Goal: Information Seeking & Learning: Learn about a topic

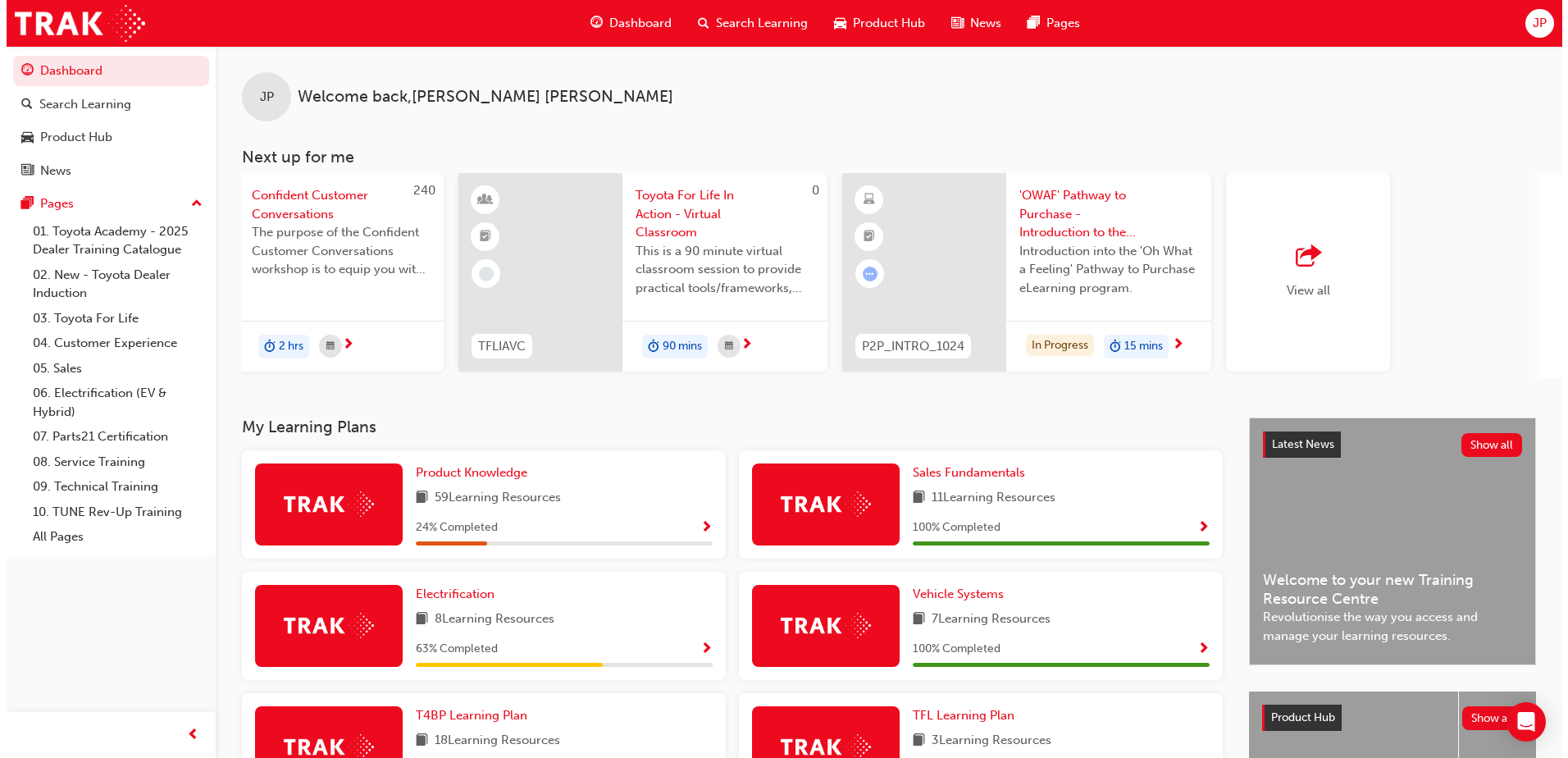
scroll to position [0, 980]
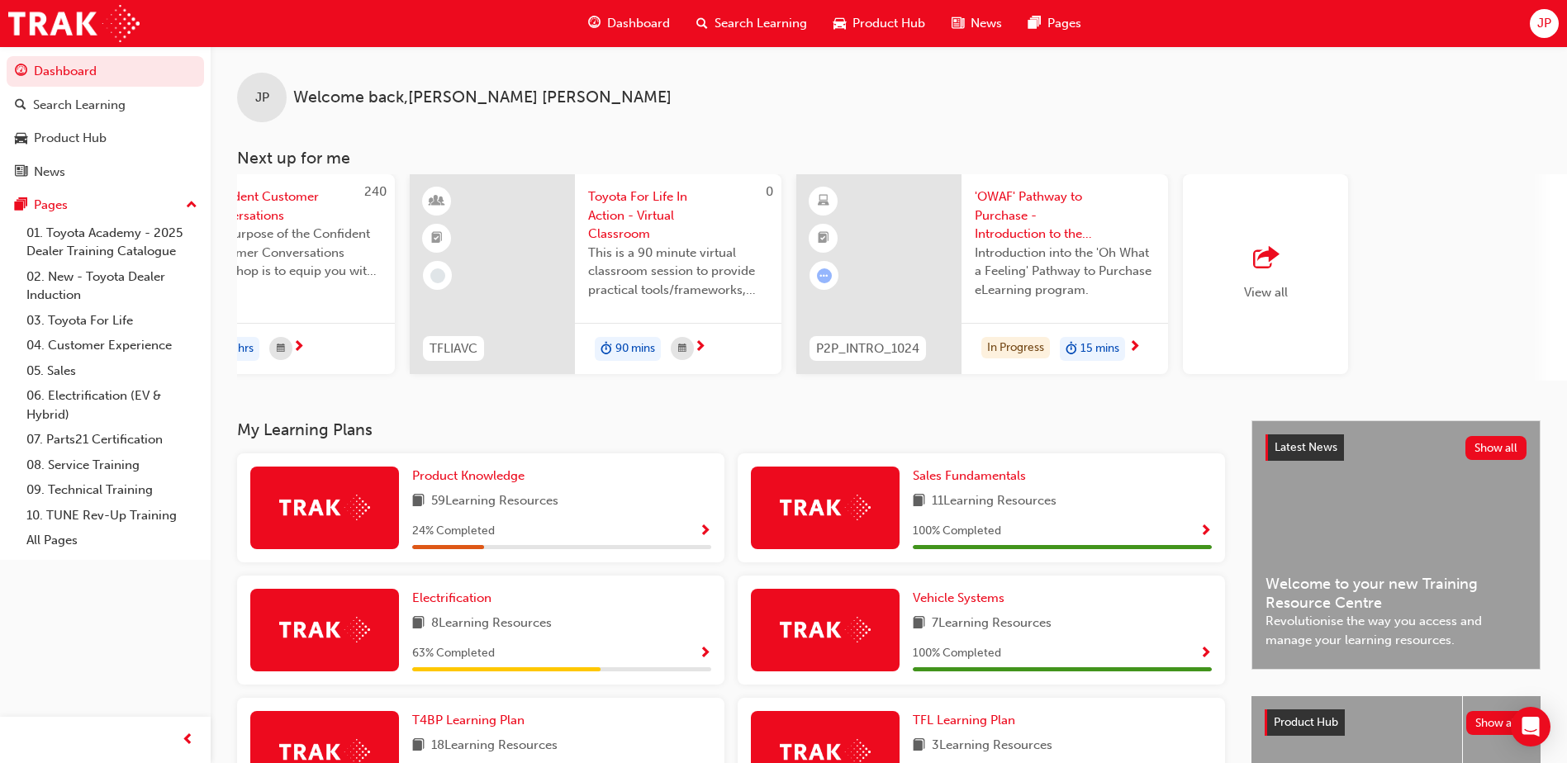
click at [1086, 311] on div "'OWAF' Pathway to Purchase - Introduction to the Training Program Introduction …" at bounding box center [1064, 248] width 207 height 149
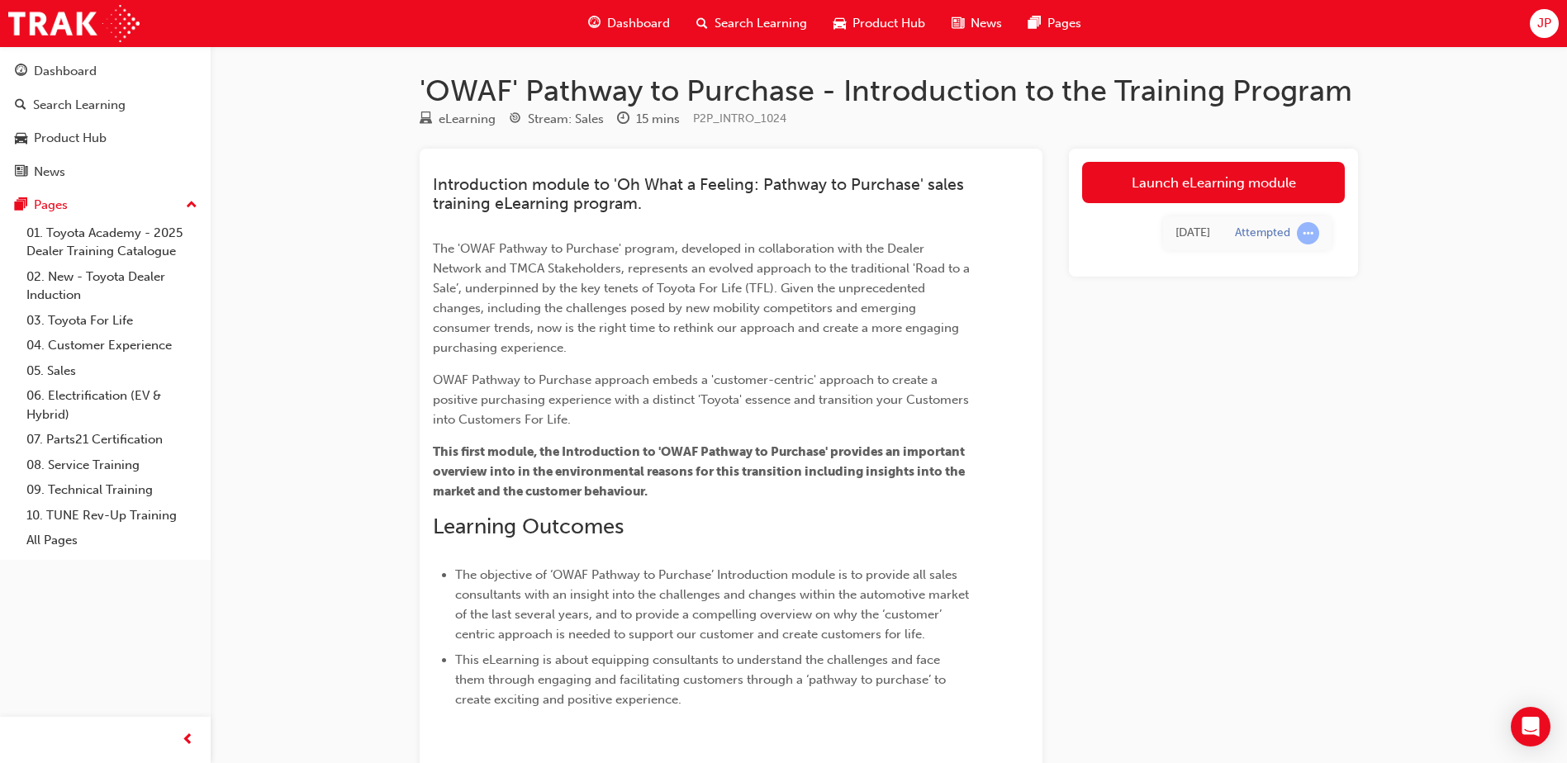
click at [1182, 172] on link "Launch eLearning module" at bounding box center [1213, 182] width 263 height 41
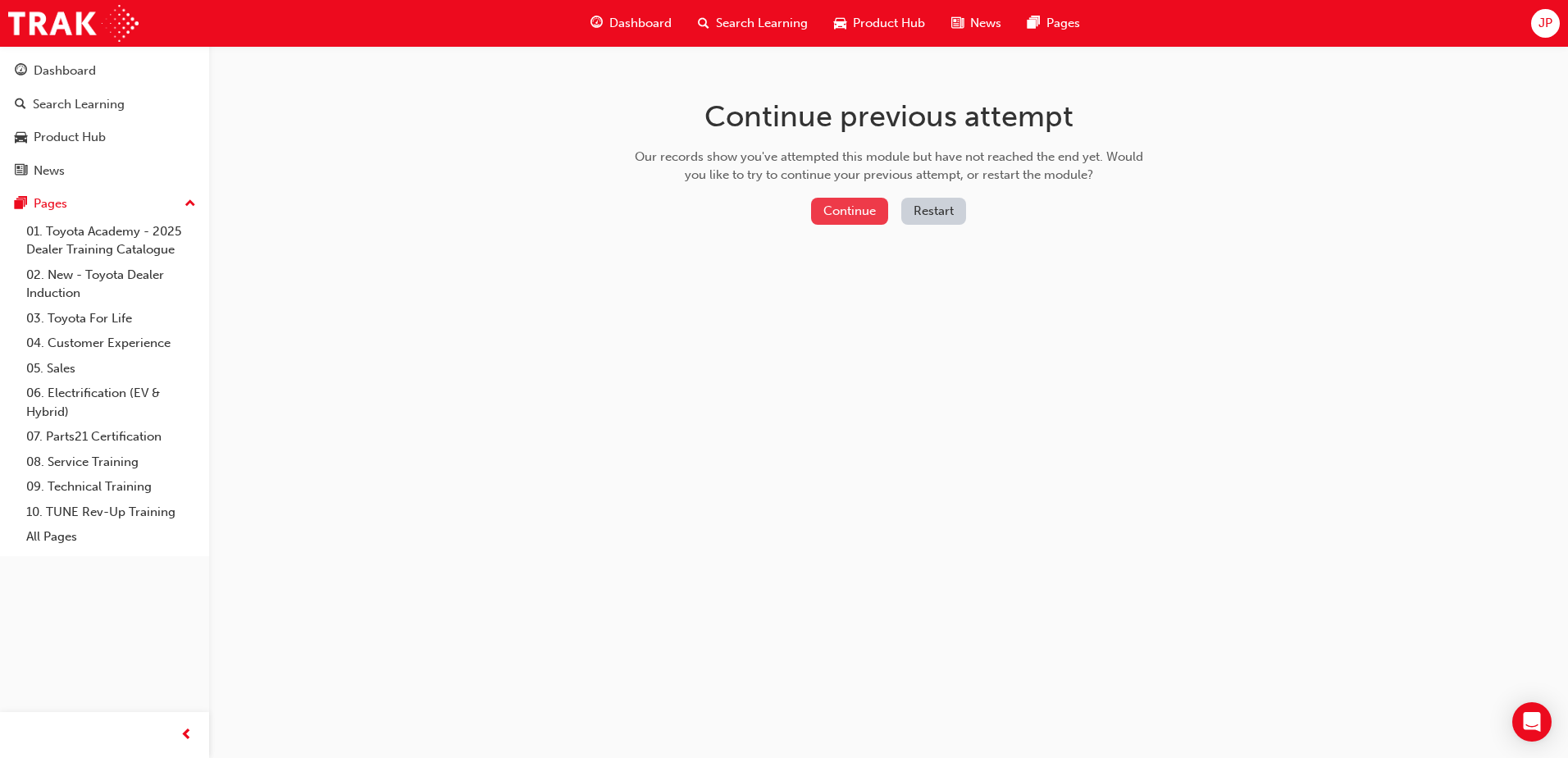
click at [832, 205] on button "Continue" at bounding box center [850, 211] width 77 height 27
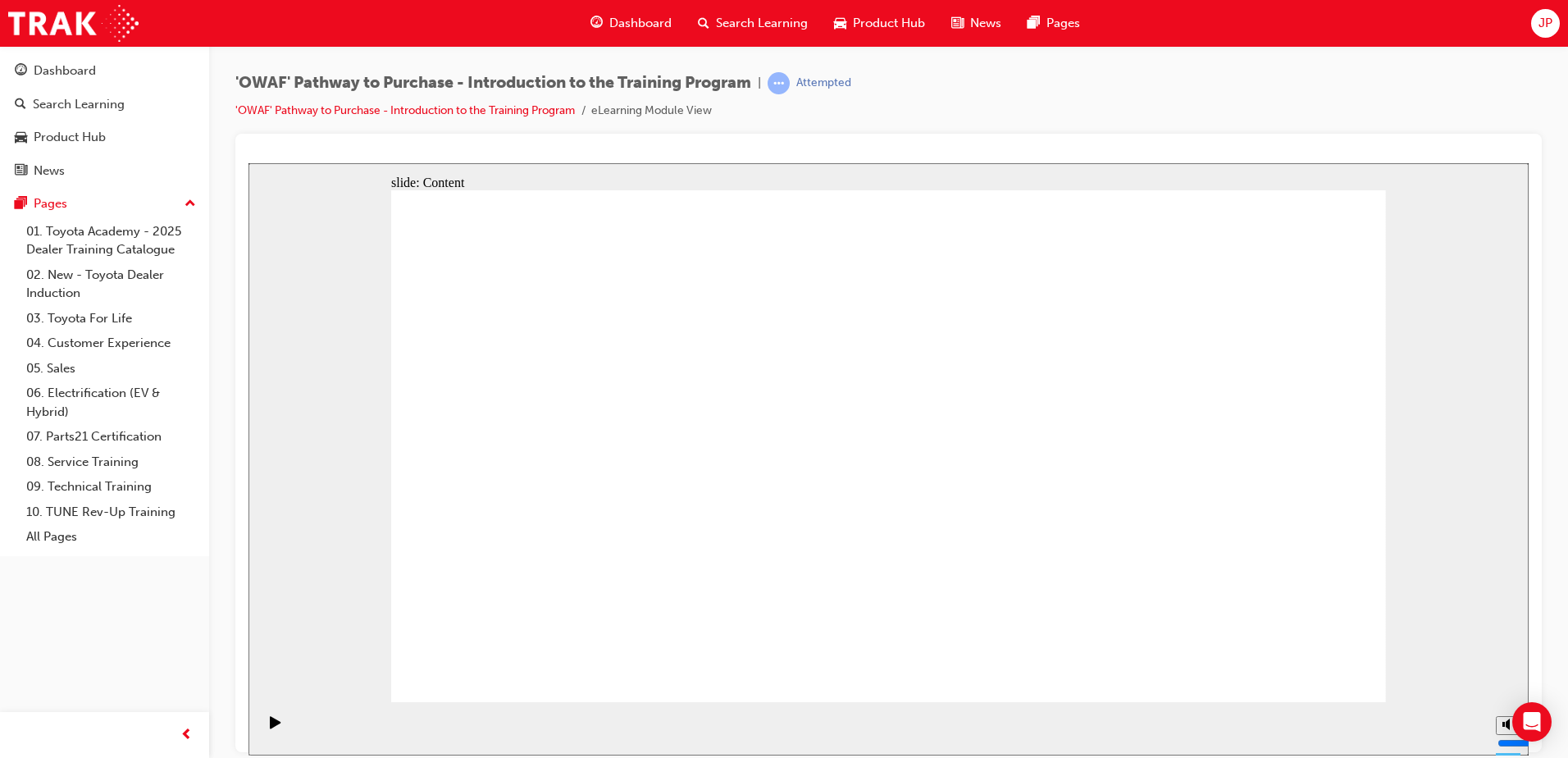
drag, startPoint x: 858, startPoint y: 454, endPoint x: 865, endPoint y: 485, distance: 31.8
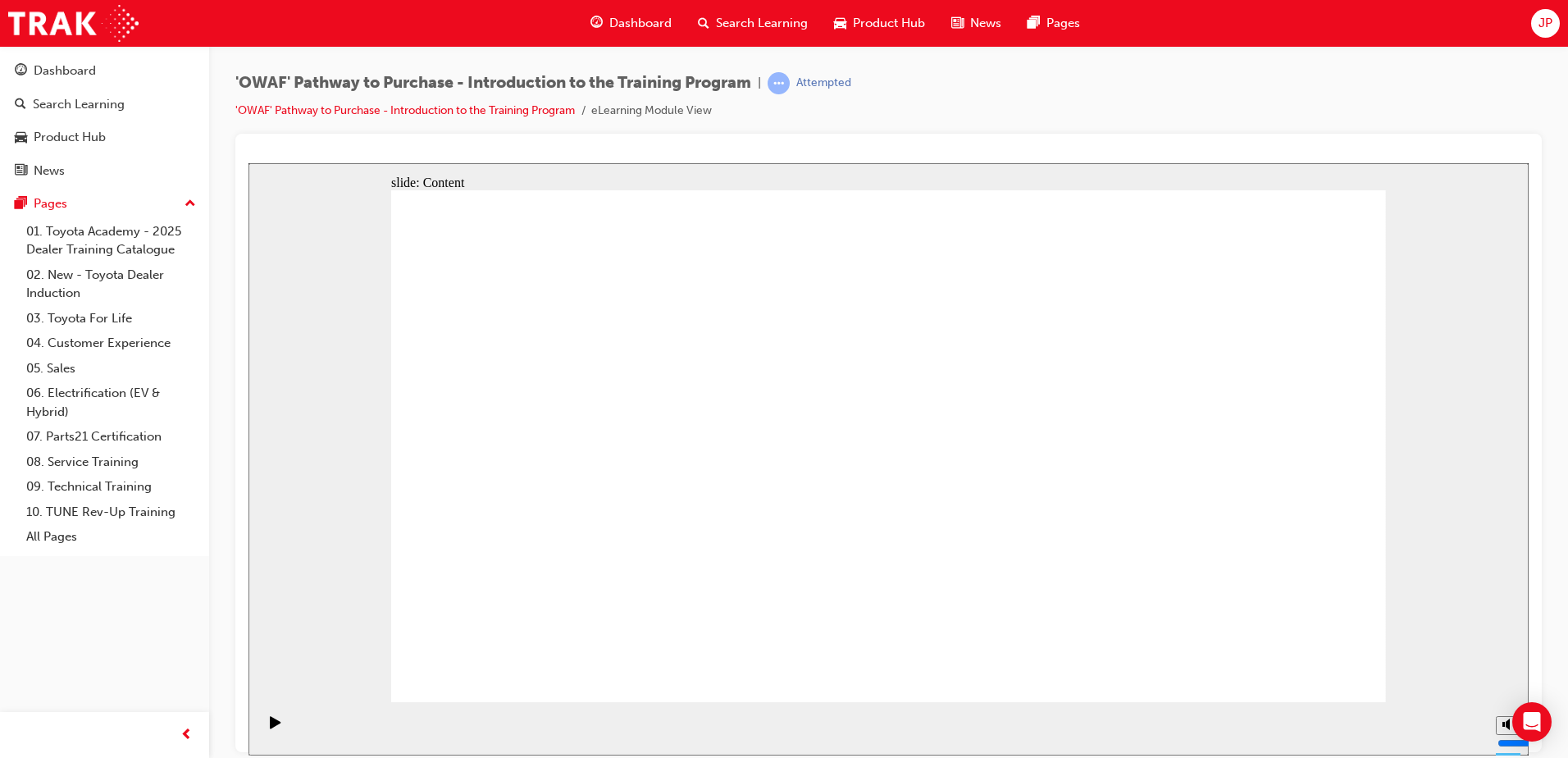
drag, startPoint x: 603, startPoint y: 382, endPoint x: 776, endPoint y: 398, distance: 173.7
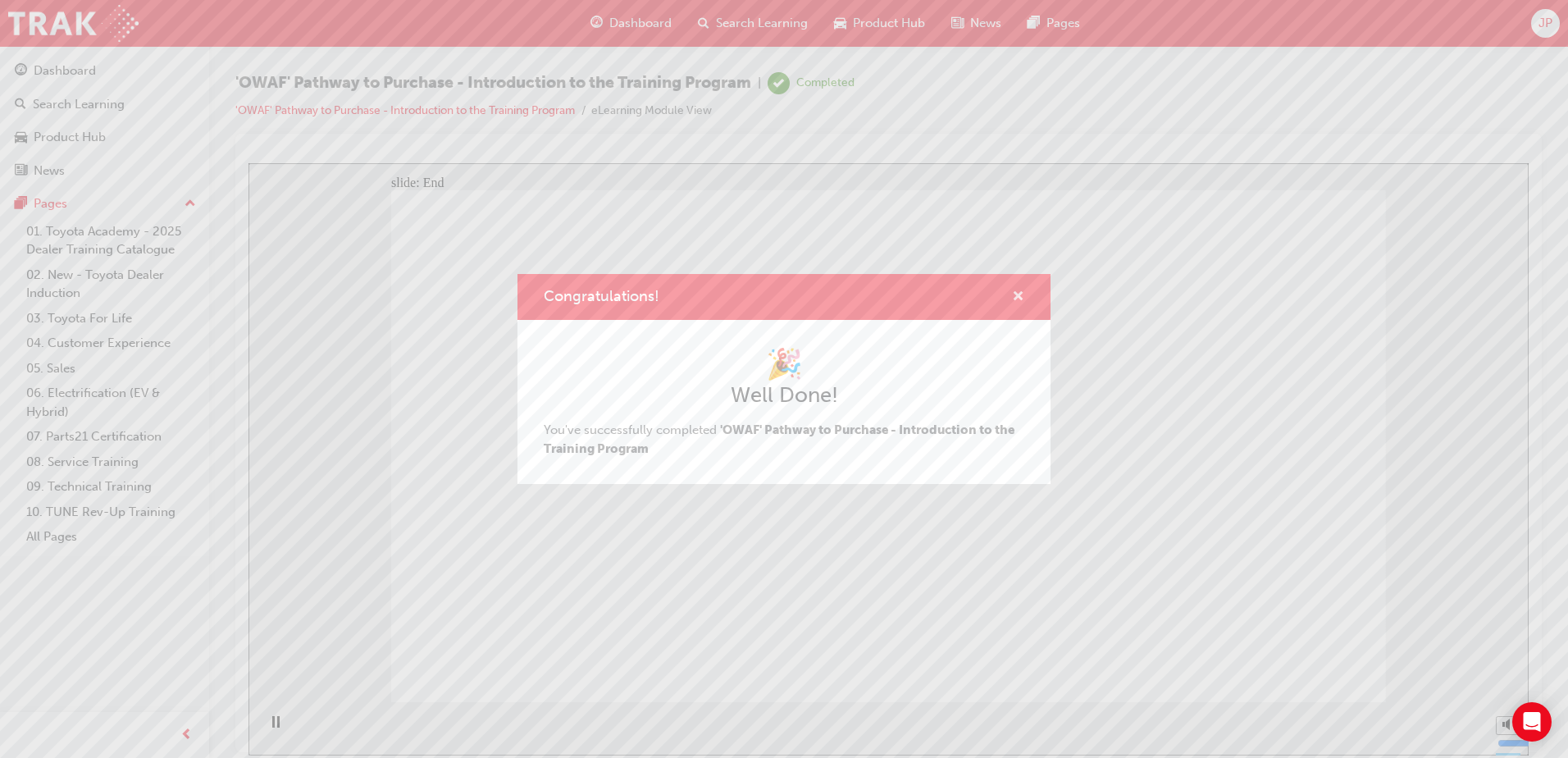
click at [1019, 303] on span "cross-icon" at bounding box center [1018, 297] width 12 height 15
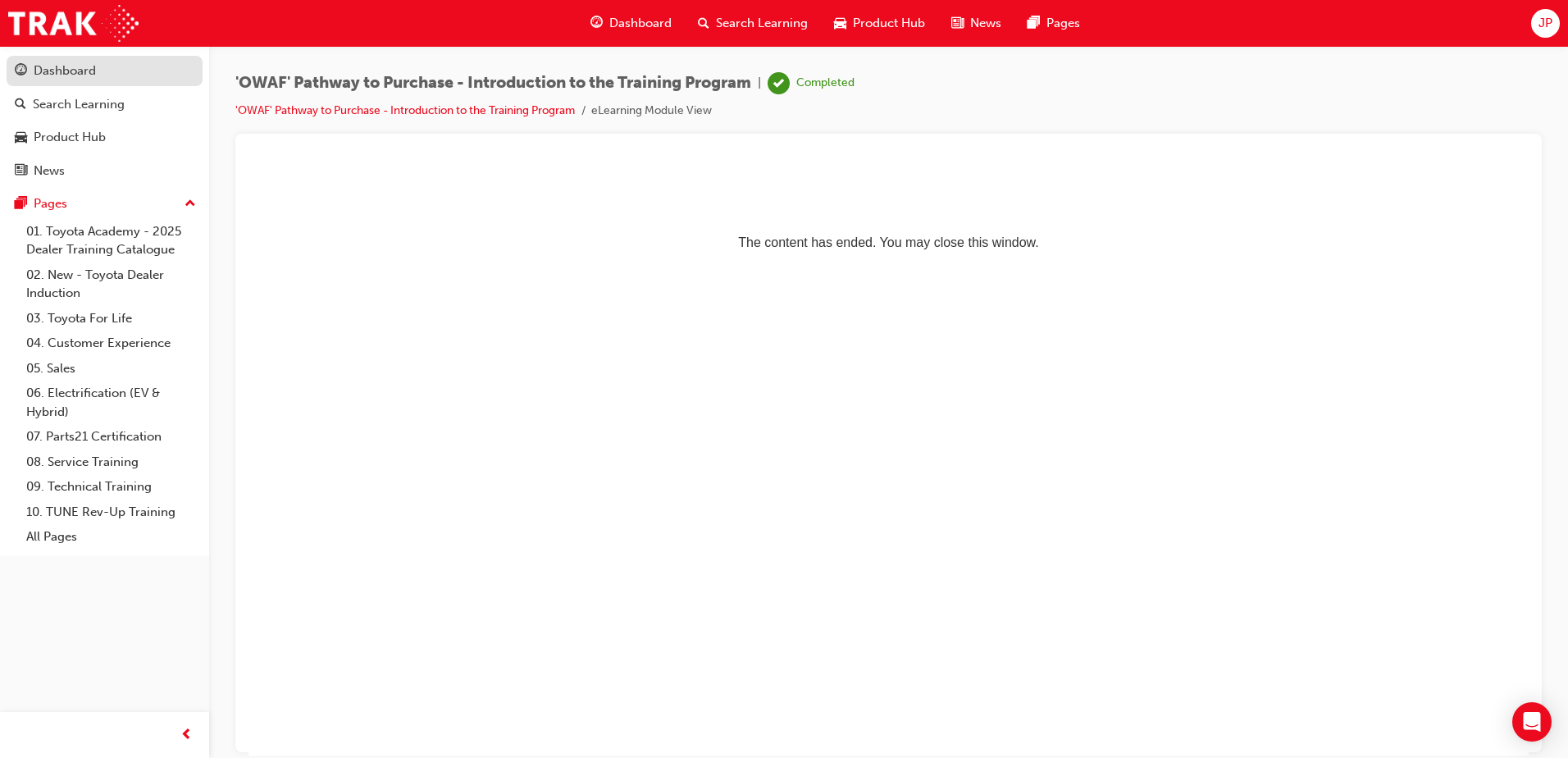
click at [111, 59] on link "Dashboard" at bounding box center [104, 71] width 196 height 31
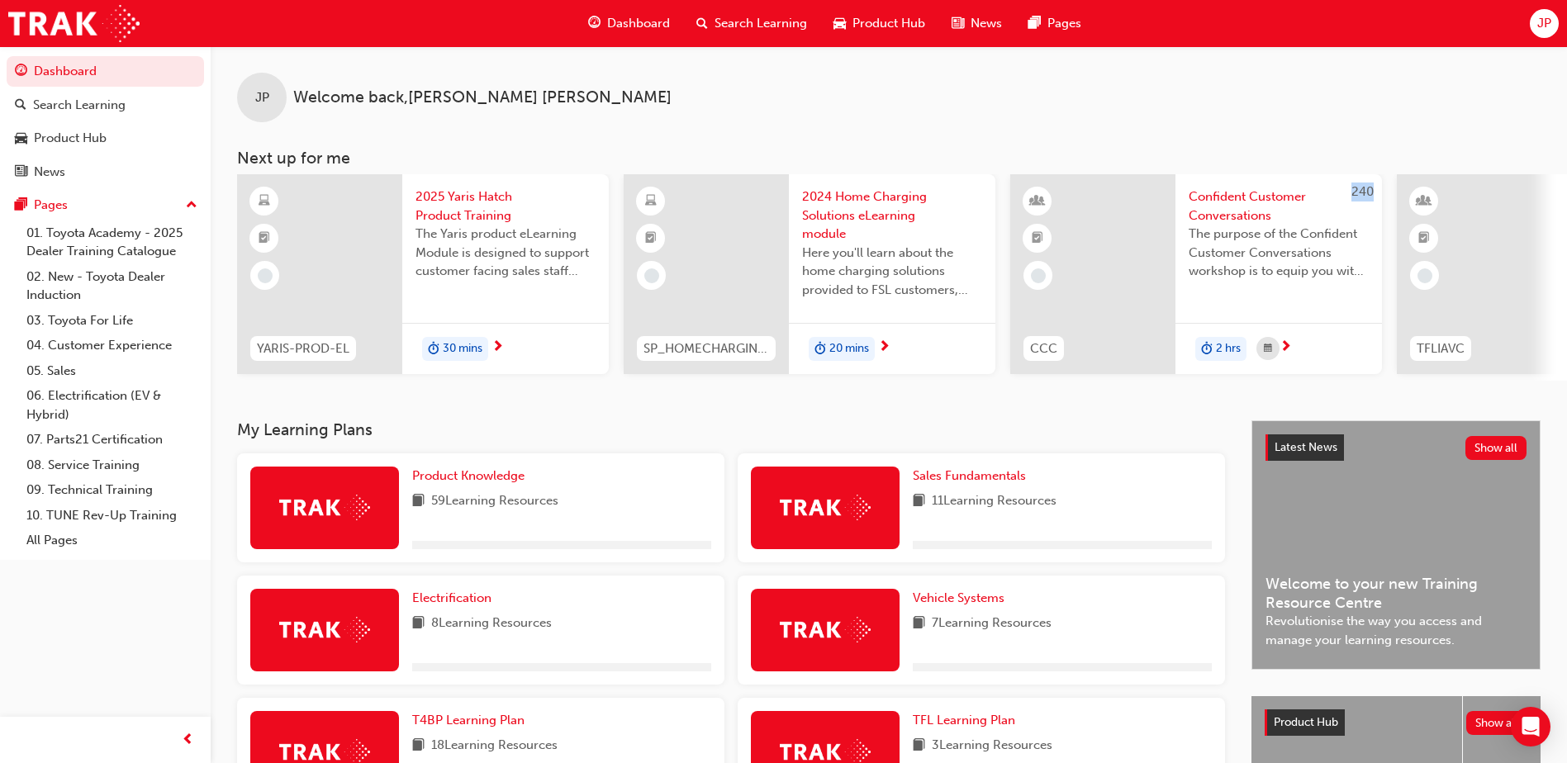
drag, startPoint x: 957, startPoint y: 387, endPoint x: 1035, endPoint y: 377, distance: 79.1
click at [1035, 377] on div "YARIS-PROD-EL 2025 Yaris Hatch Product Training The Yaris product eLearning Mod…" at bounding box center [902, 277] width 1330 height 207
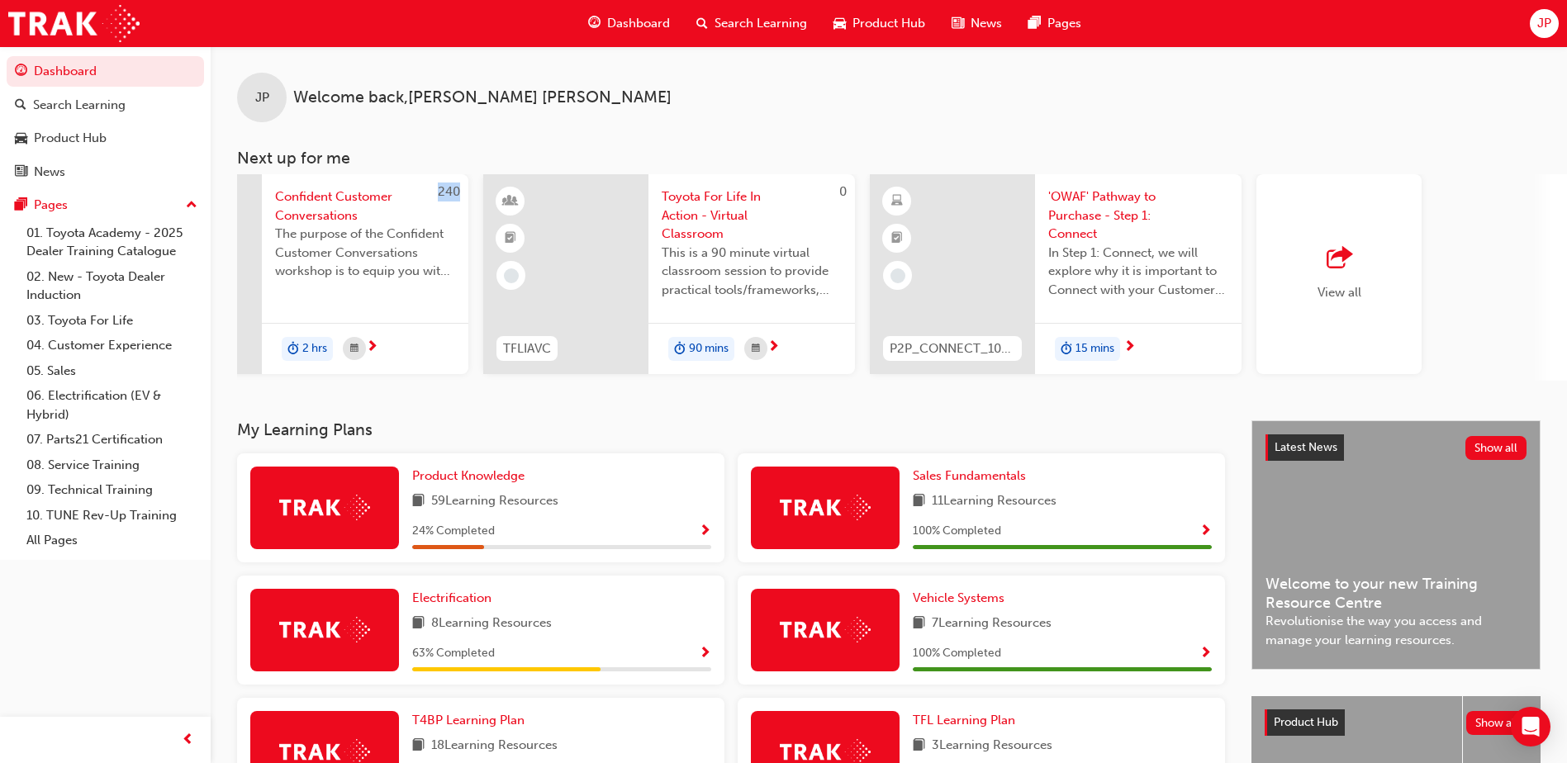
scroll to position [0, 987]
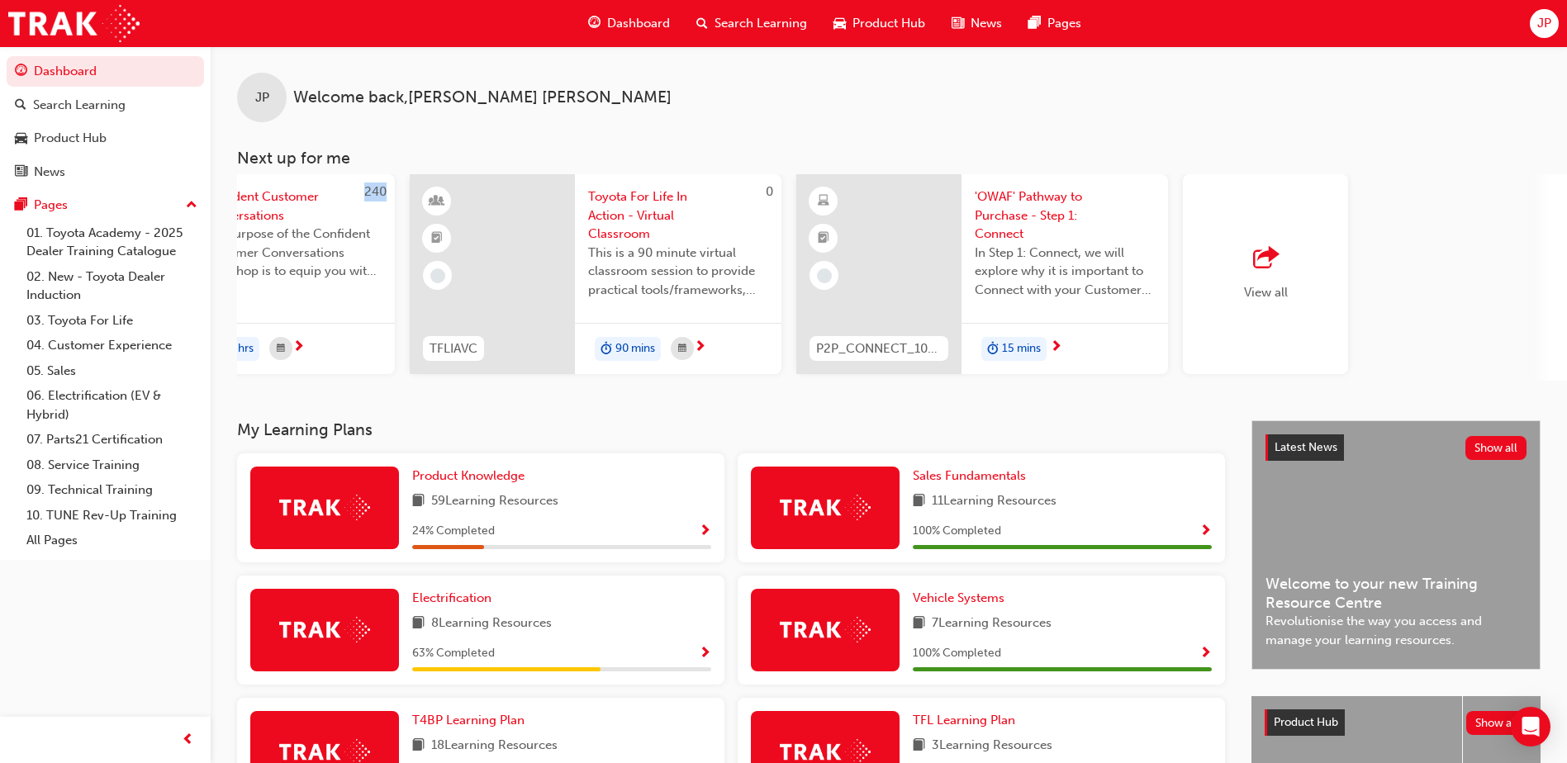
click at [1034, 207] on span "'OWAF' Pathway to Purchase - Step 1: Connect" at bounding box center [1065, 216] width 180 height 56
